Goal: Information Seeking & Learning: Learn about a topic

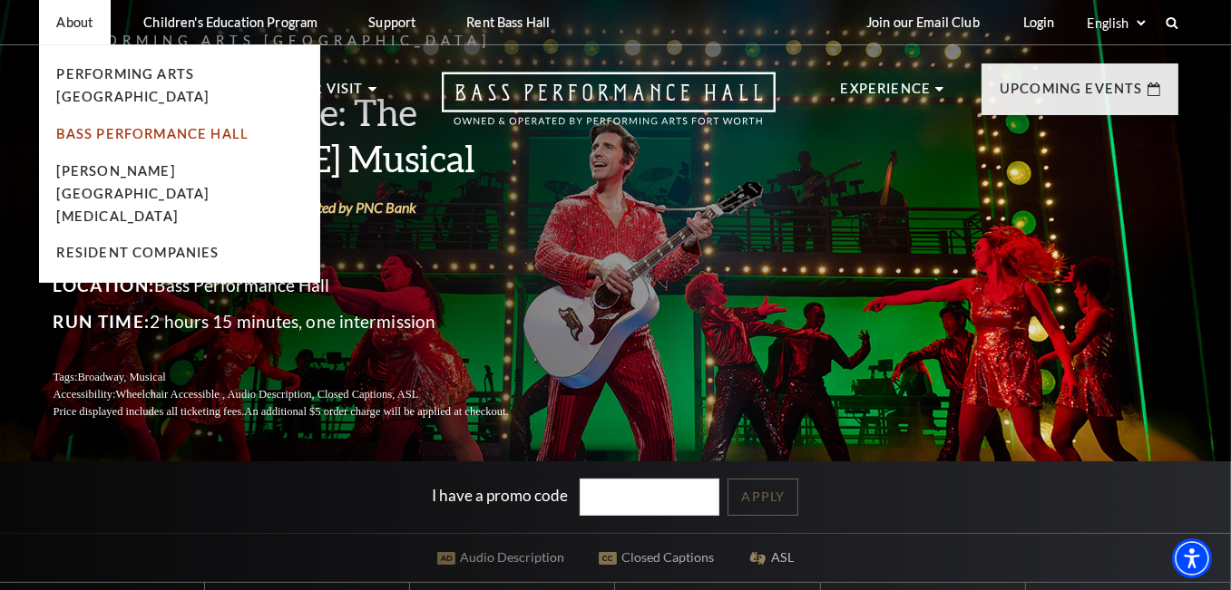
click at [132, 126] on link "Bass Performance Hall" at bounding box center [153, 133] width 192 height 15
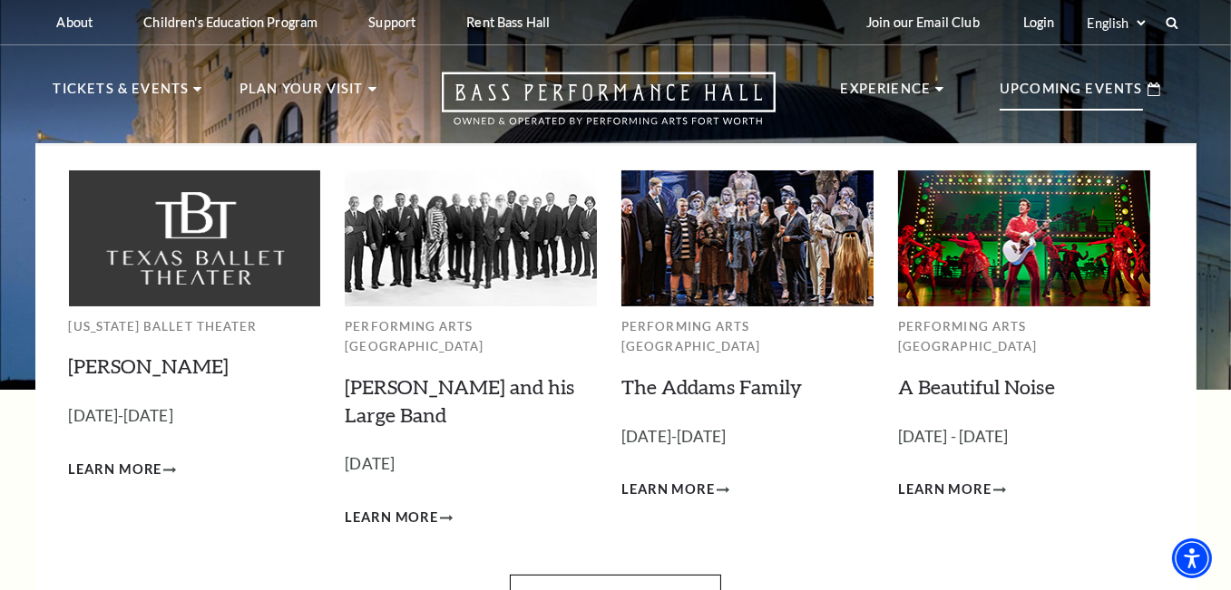
click at [1032, 100] on p "Upcoming Events" at bounding box center [1070, 94] width 143 height 33
click at [573, 575] on link "View Full Calendar" at bounding box center [615, 600] width 211 height 51
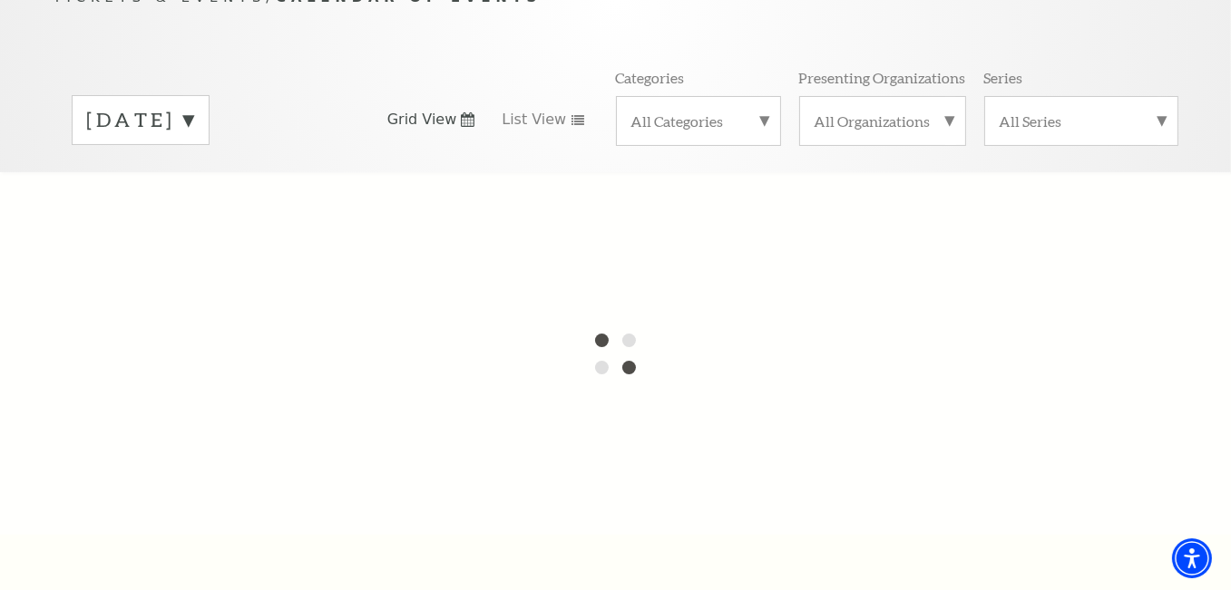
scroll to position [272, 0]
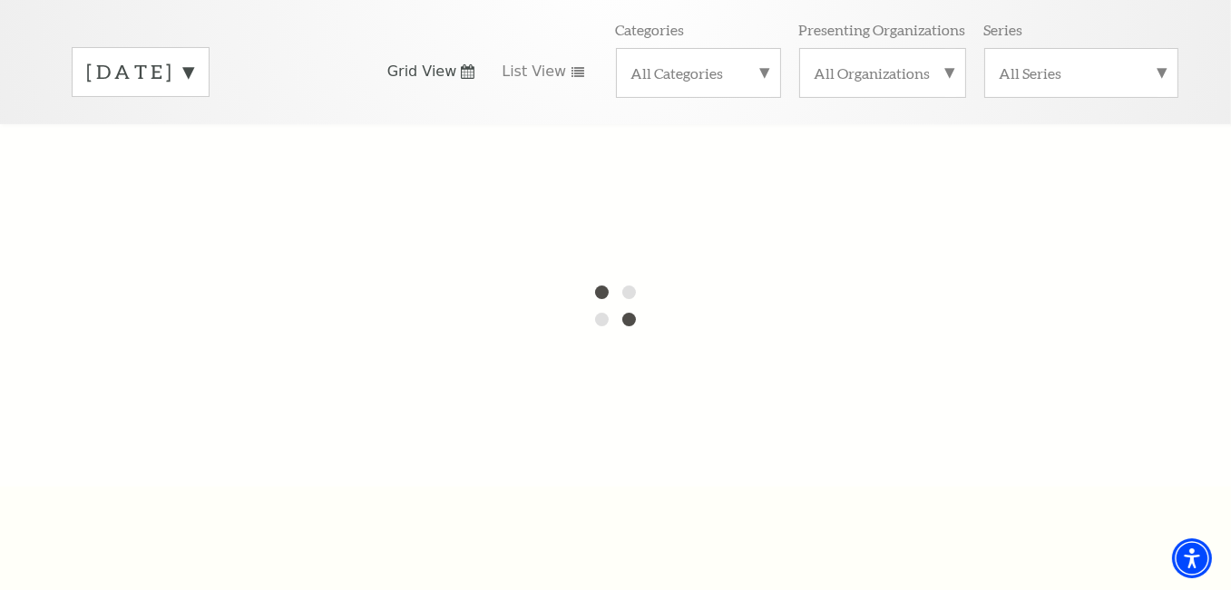
click at [194, 58] on label "[DATE]" at bounding box center [140, 72] width 107 height 28
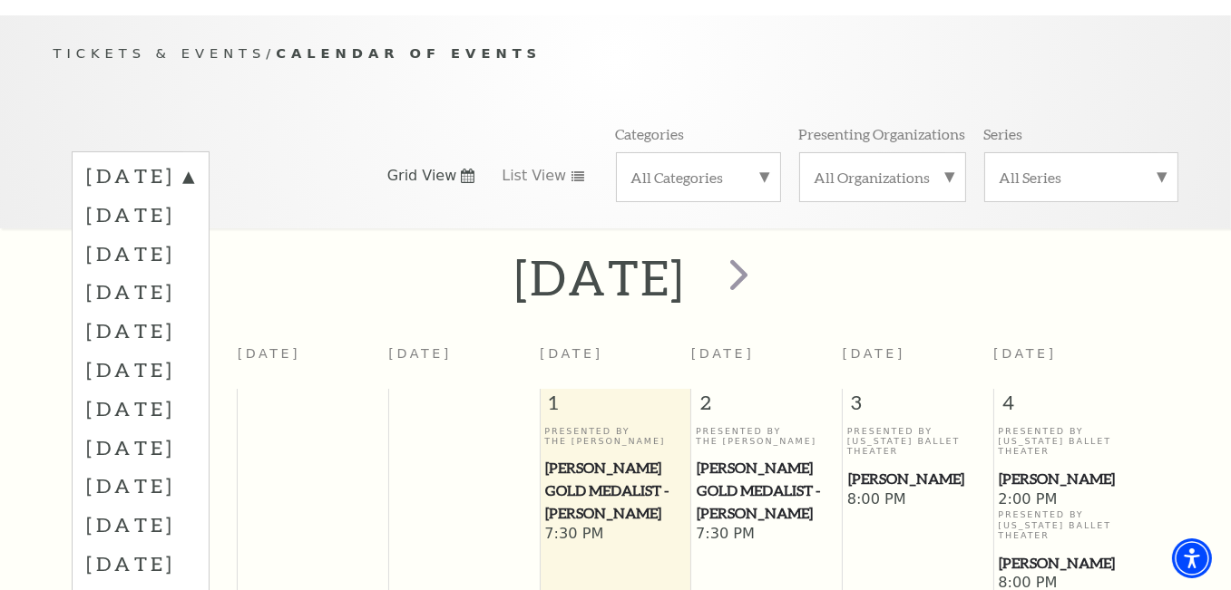
scroll to position [160, 0]
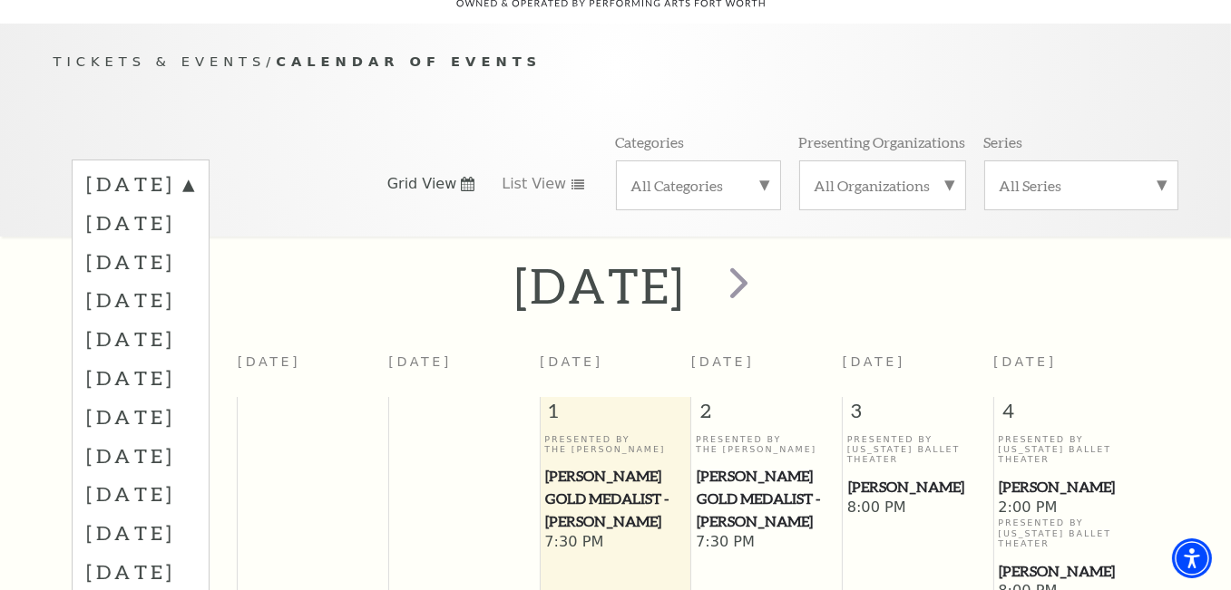
click at [489, 190] on div "[DATE] [DATE] [DATE] [DATE] [DATE] [DATE] [DATE] [DATE] [DATE] [DATE] [DATE] [D…" at bounding box center [616, 183] width 1125 height 103
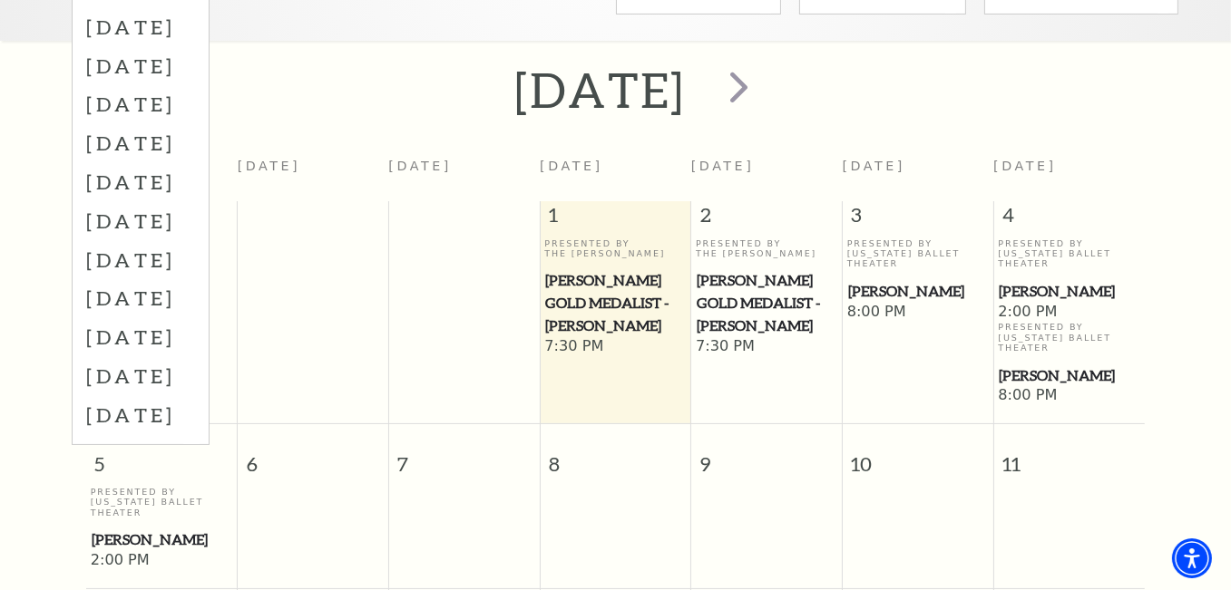
scroll to position [0, 0]
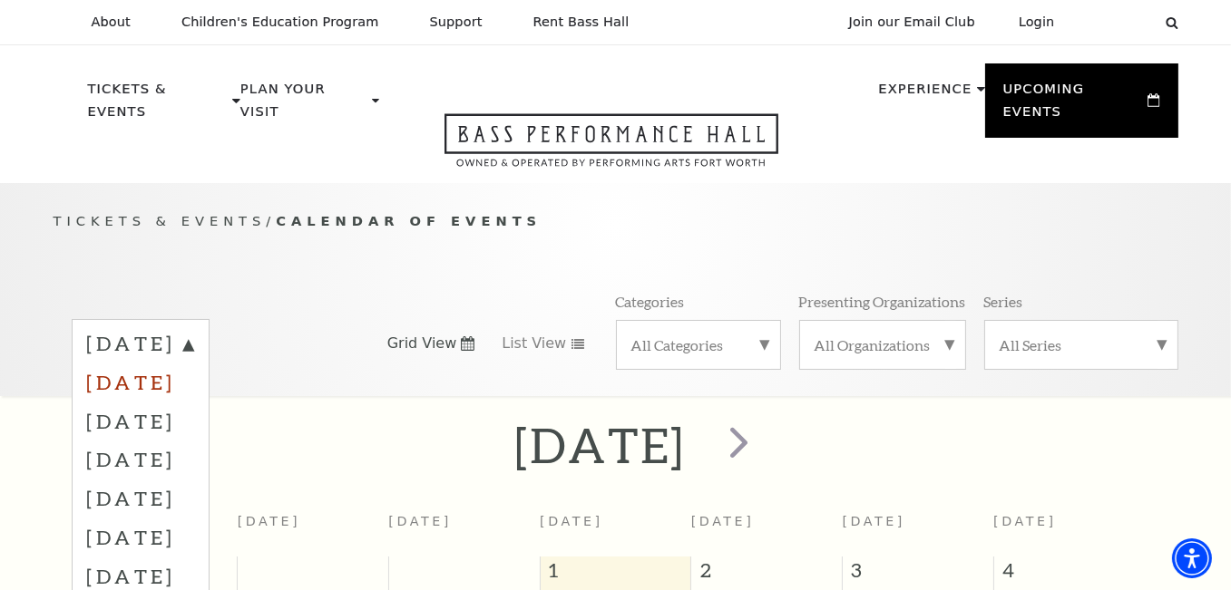
click at [160, 364] on label "[DATE]" at bounding box center [140, 382] width 107 height 39
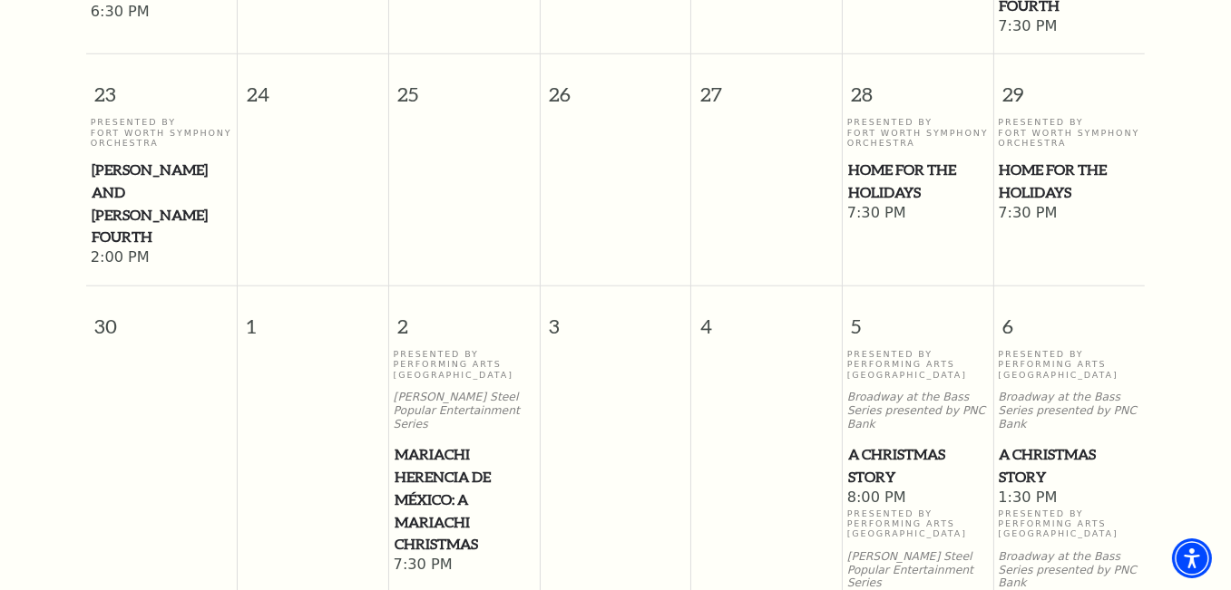
scroll to position [1974, 0]
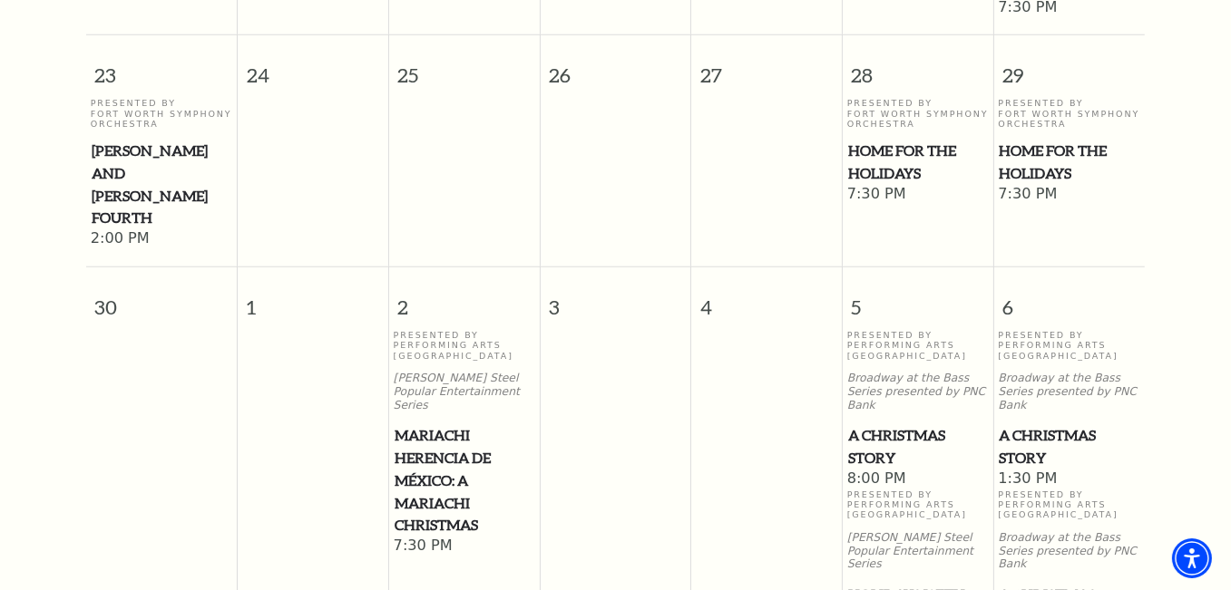
click at [882, 424] on span "A Christmas Story" at bounding box center [918, 446] width 140 height 44
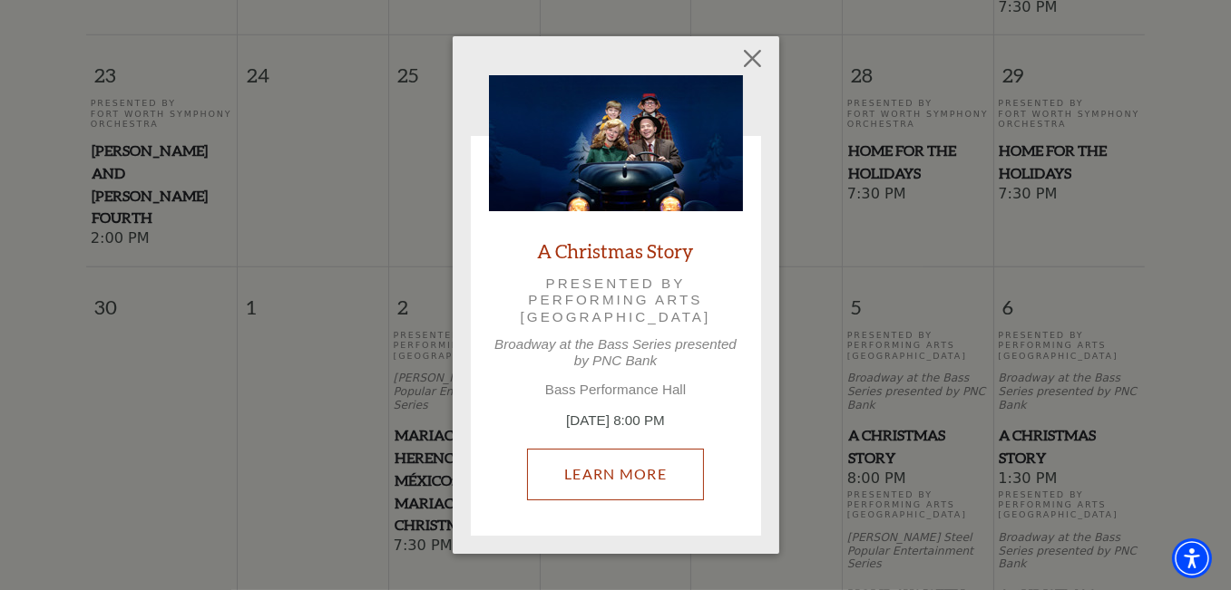
click at [625, 473] on link "Learn More" at bounding box center [615, 474] width 177 height 51
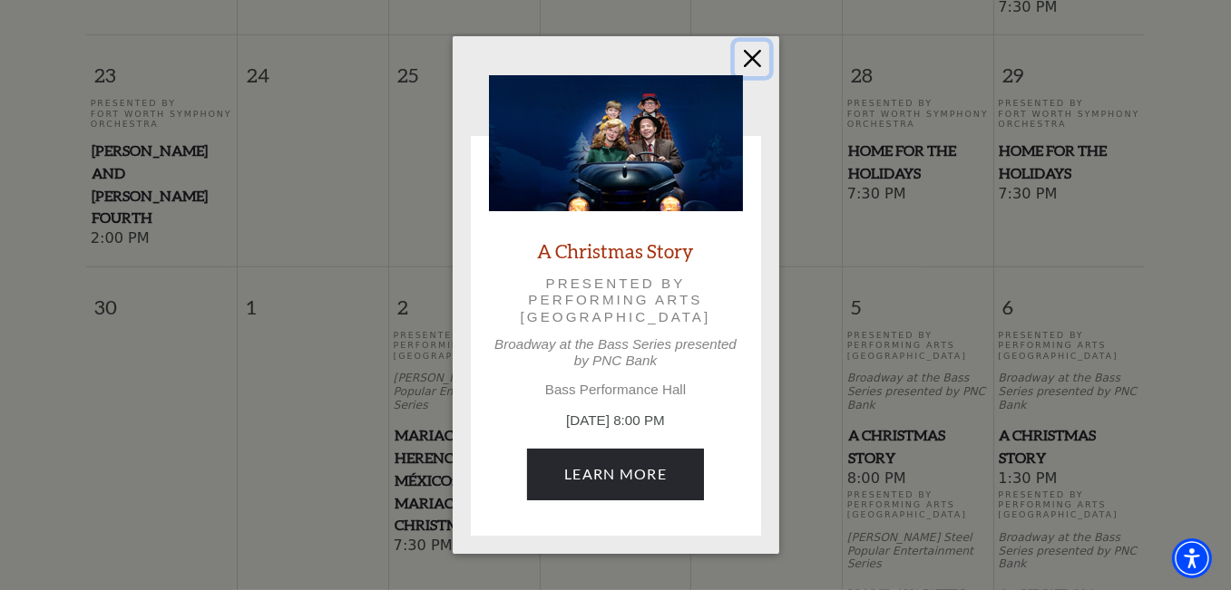
click at [747, 63] on button "Close" at bounding box center [752, 59] width 34 height 34
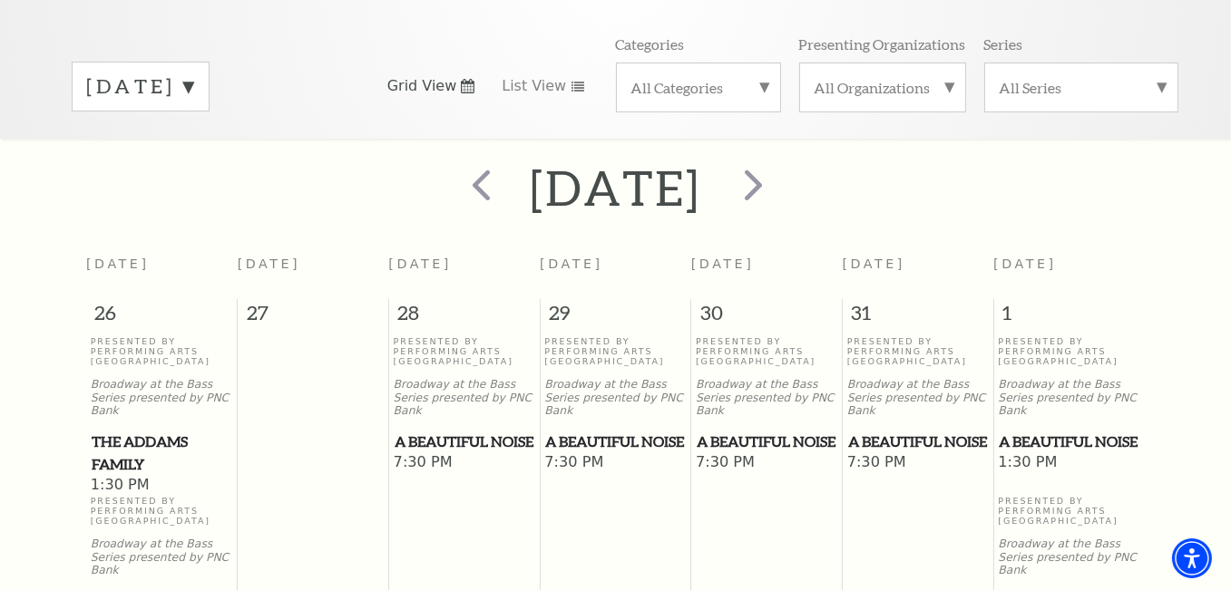
scroll to position [250, 0]
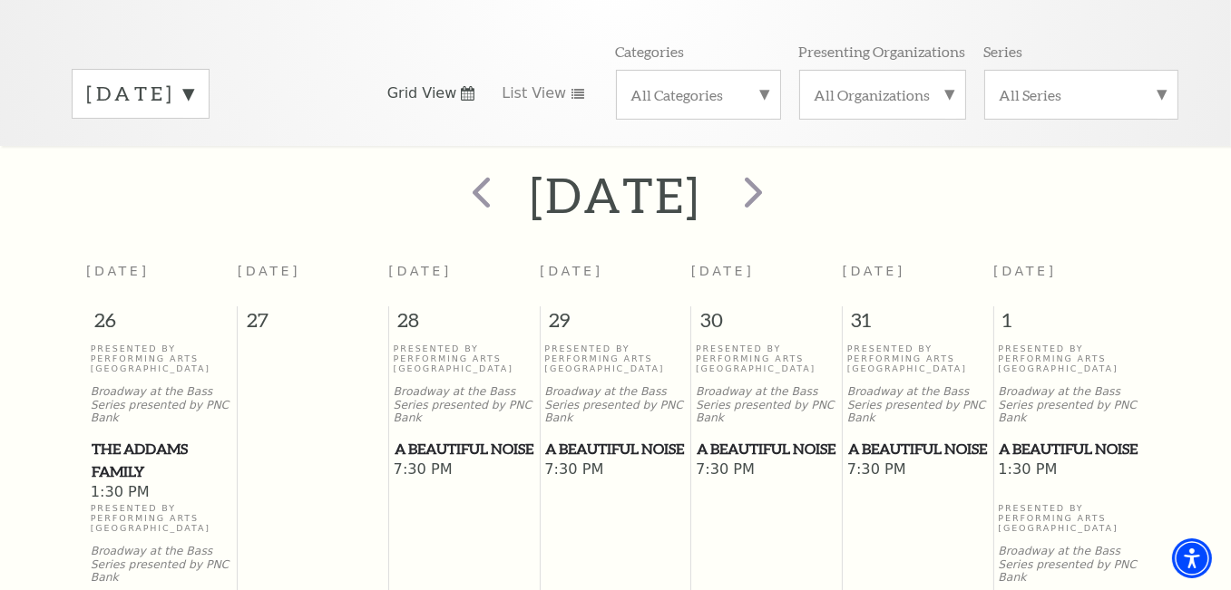
click at [194, 80] on label "[DATE]" at bounding box center [140, 94] width 107 height 28
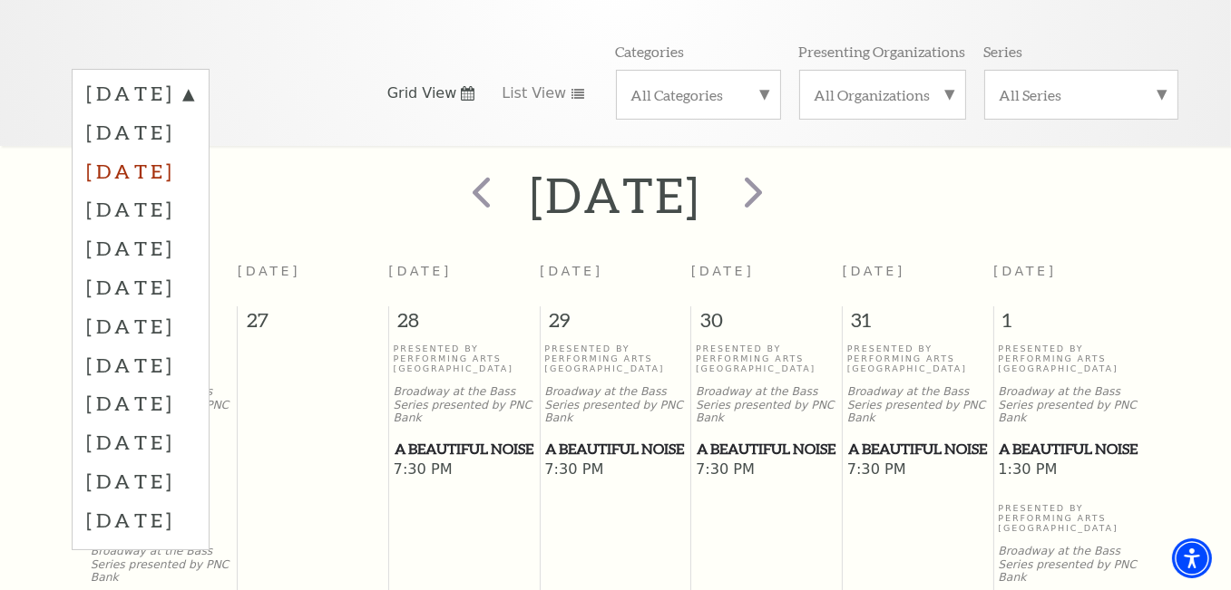
click at [181, 151] on label "[DATE]" at bounding box center [140, 170] width 107 height 39
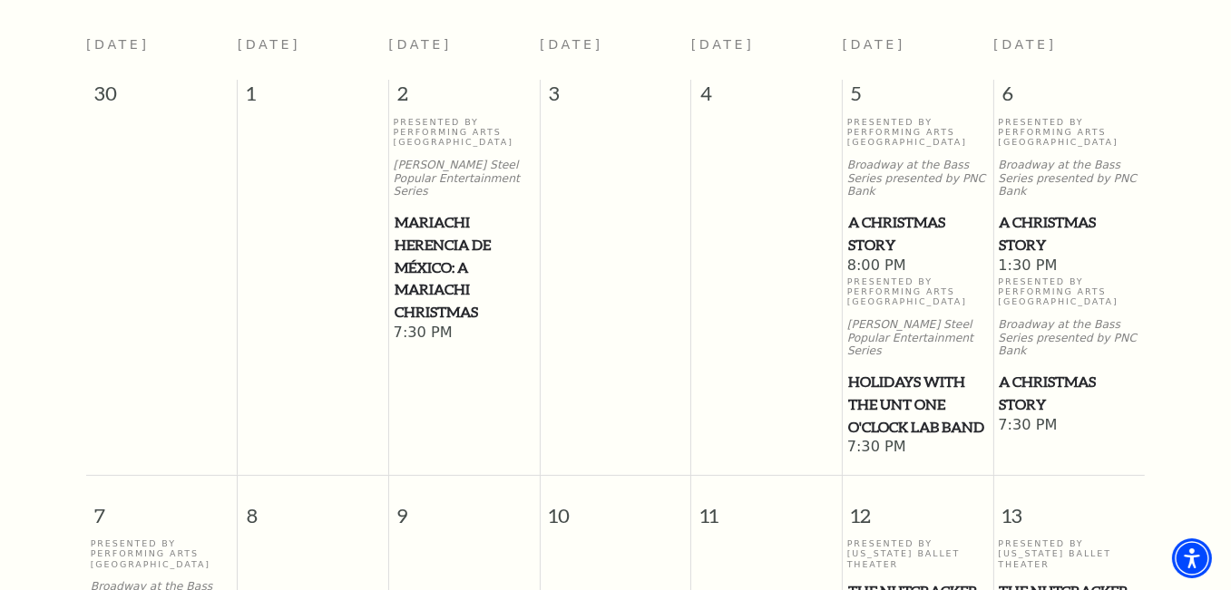
scroll to position [341, 0]
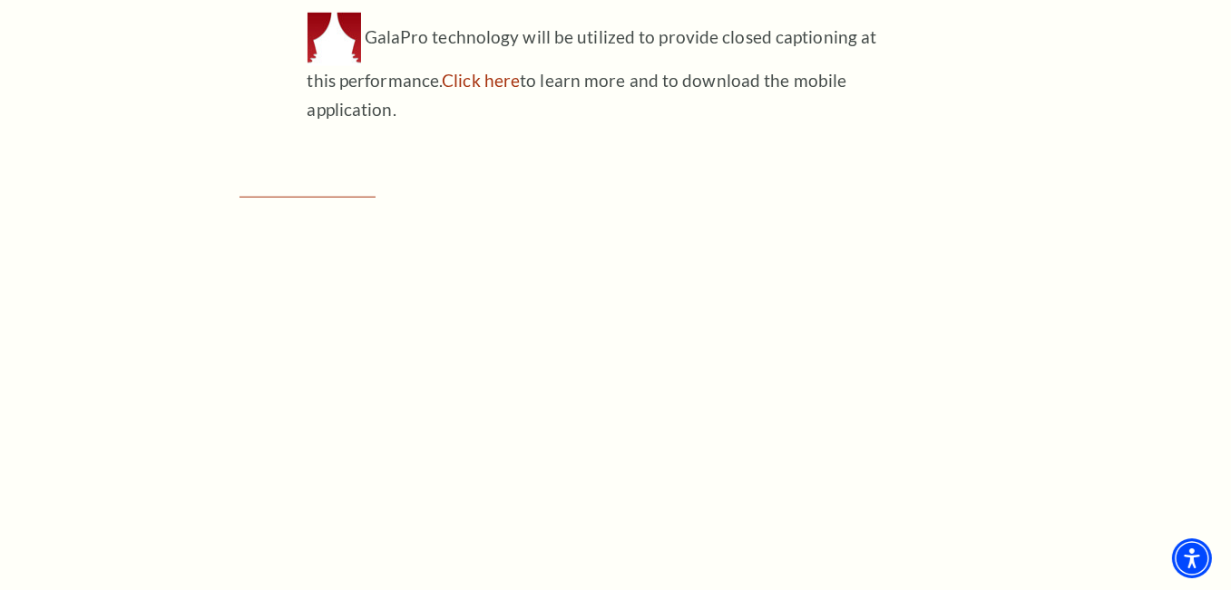
scroll to position [1723, 0]
